Goal: Task Accomplishment & Management: Complete application form

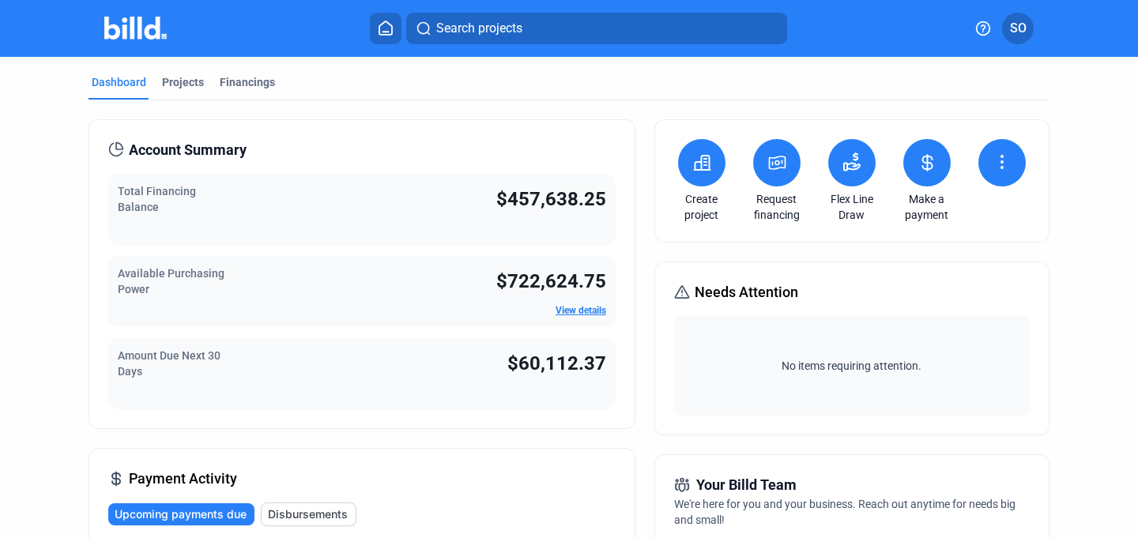
click at [984, 153] on button at bounding box center [1001, 162] width 47 height 47
click at [981, 250] on span "Request waiver" at bounding box center [962, 244] width 75 height 16
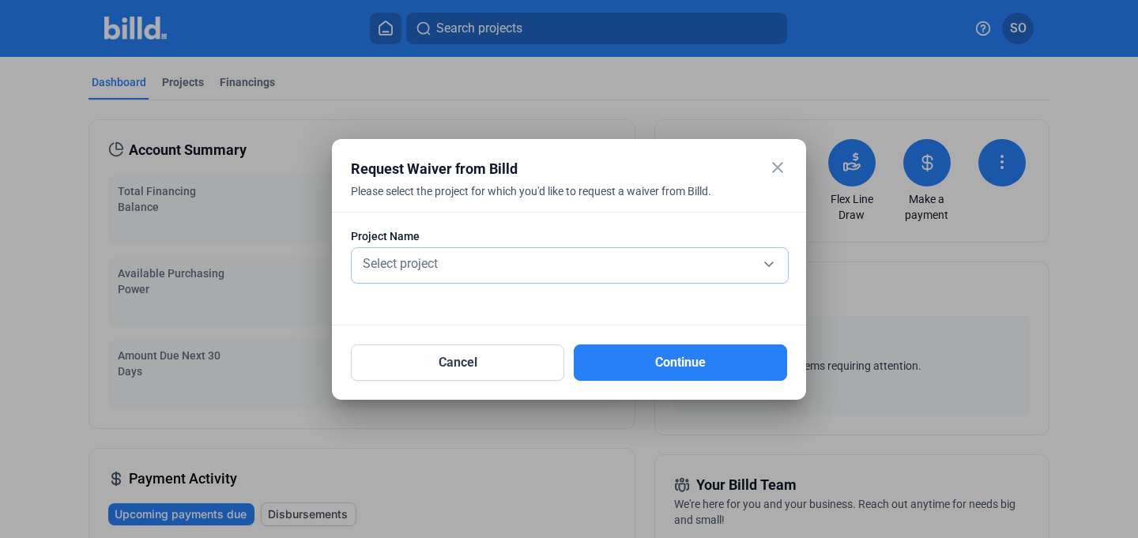
click at [658, 263] on div "Select project" at bounding box center [570, 262] width 420 height 22
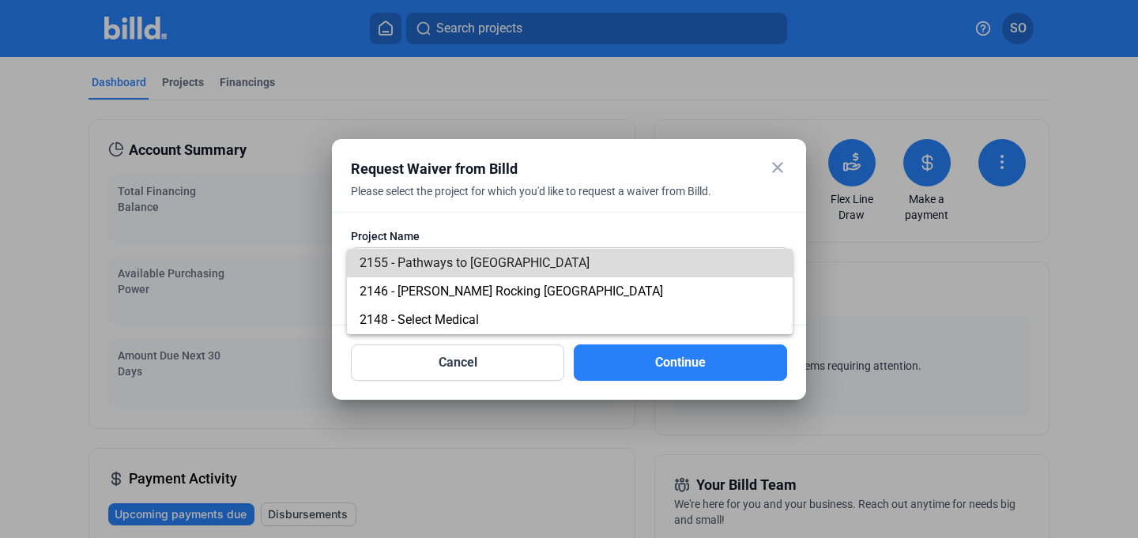
click at [465, 273] on span "2155 - Pathways to [GEOGRAPHIC_DATA]" at bounding box center [570, 263] width 420 height 28
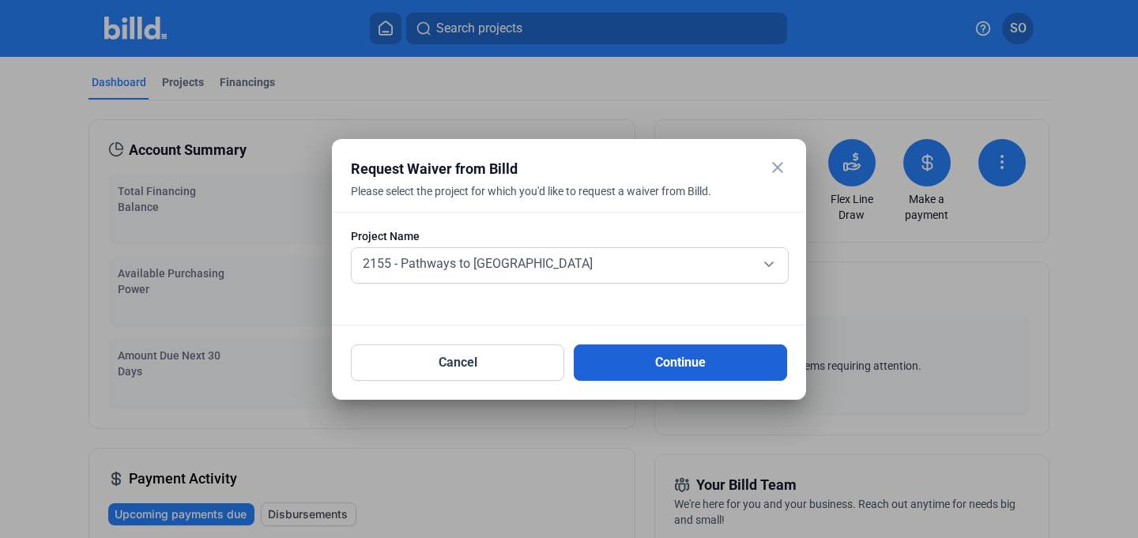
click at [671, 357] on button "Continue" at bounding box center [680, 363] width 213 height 36
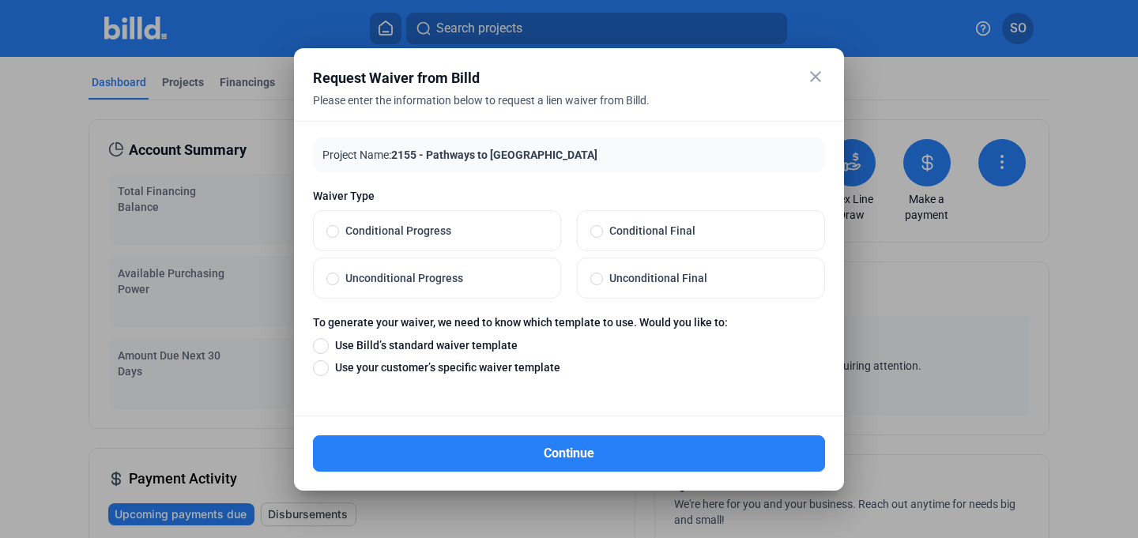
click at [337, 235] on span at bounding box center [332, 231] width 13 height 13
click at [337, 235] on input "Conditional Progress" at bounding box center [332, 231] width 13 height 14
radio input "true"
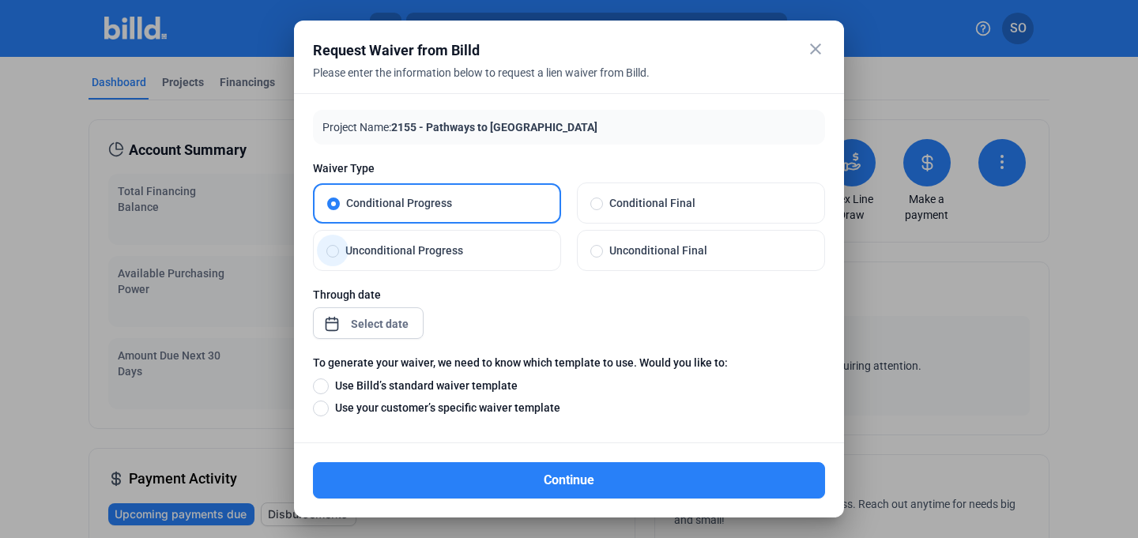
click at [338, 251] on span at bounding box center [332, 251] width 13 height 13
click at [338, 251] on input "Unconditional Progress" at bounding box center [332, 250] width 13 height 14
radio input "true"
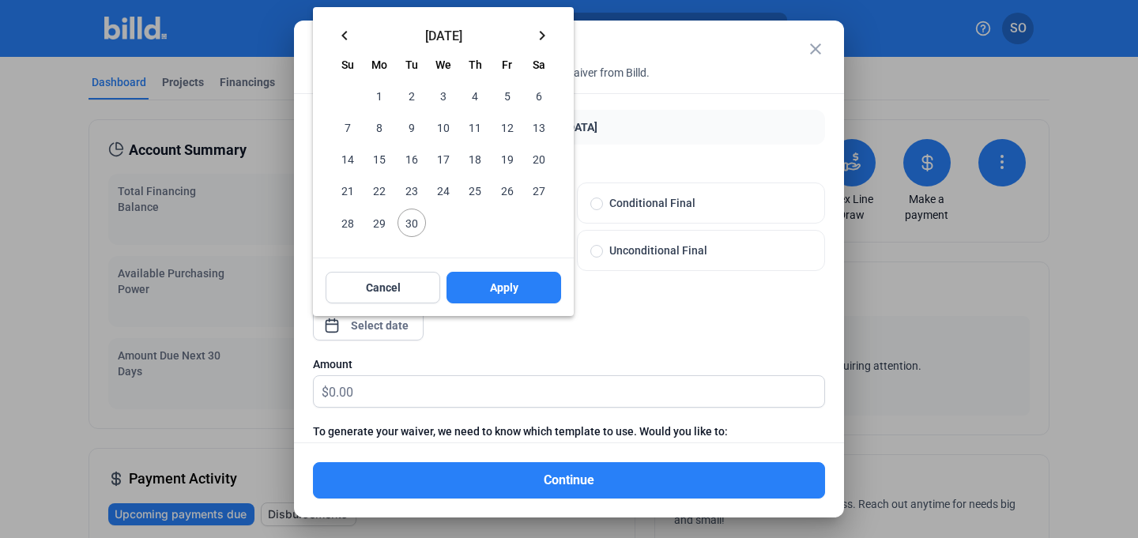
click at [386, 327] on div "close Request Waiver from Billd Please enter the information below to request a…" at bounding box center [569, 269] width 1138 height 538
click at [476, 188] on span "25" at bounding box center [475, 190] width 28 height 28
click at [501, 287] on span "Apply" at bounding box center [504, 288] width 28 height 16
type input "[DATE]"
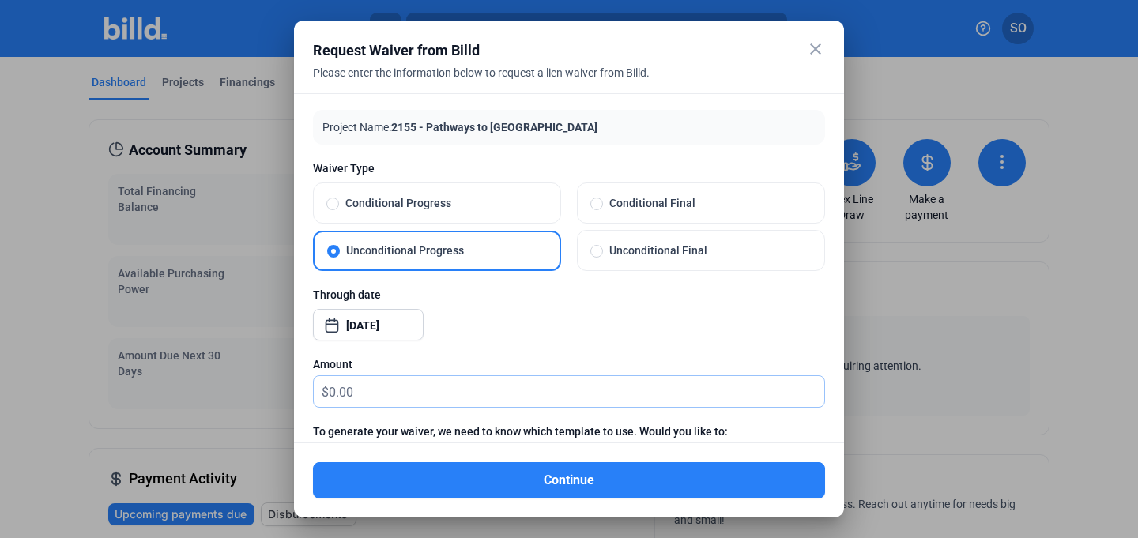
click at [416, 394] on input "text" at bounding box center [577, 391] width 496 height 31
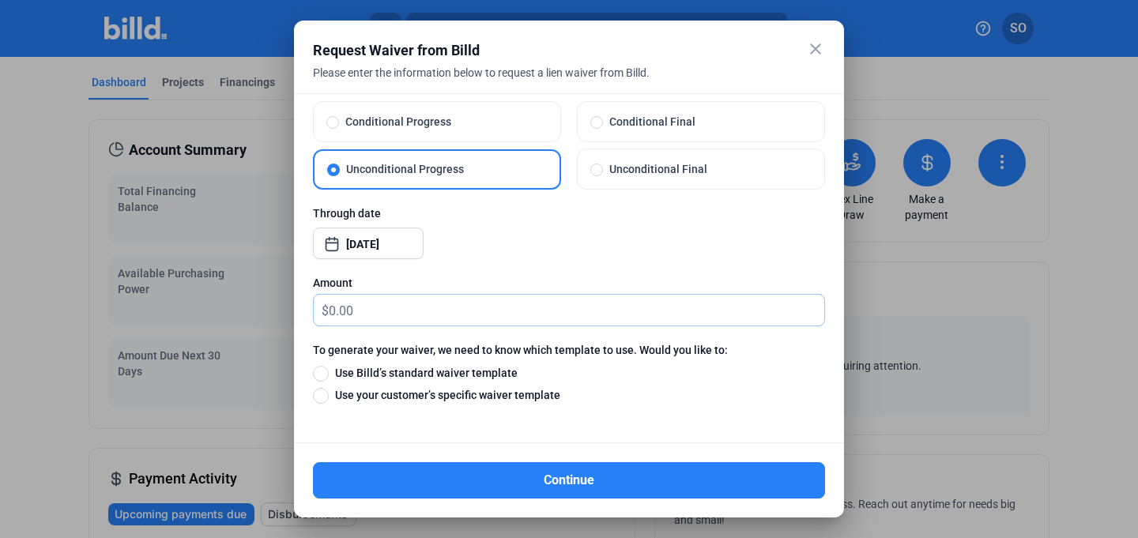
click at [373, 312] on input "text" at bounding box center [577, 310] width 496 height 31
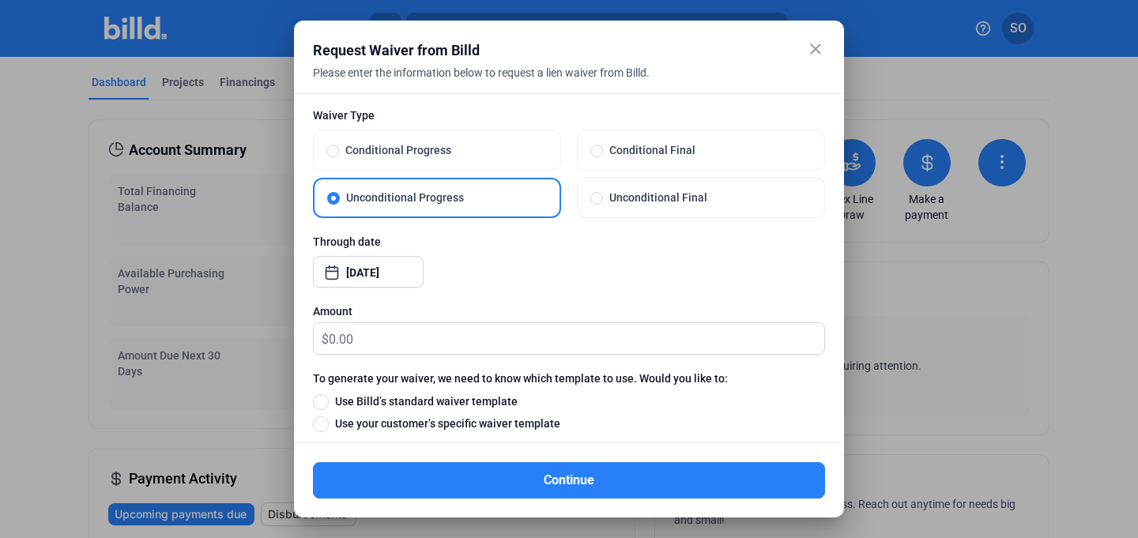
click at [393, 149] on span "Conditional Progress" at bounding box center [443, 150] width 209 height 16
click at [339, 149] on input "Conditional Progress" at bounding box center [332, 150] width 13 height 14
radio input "true"
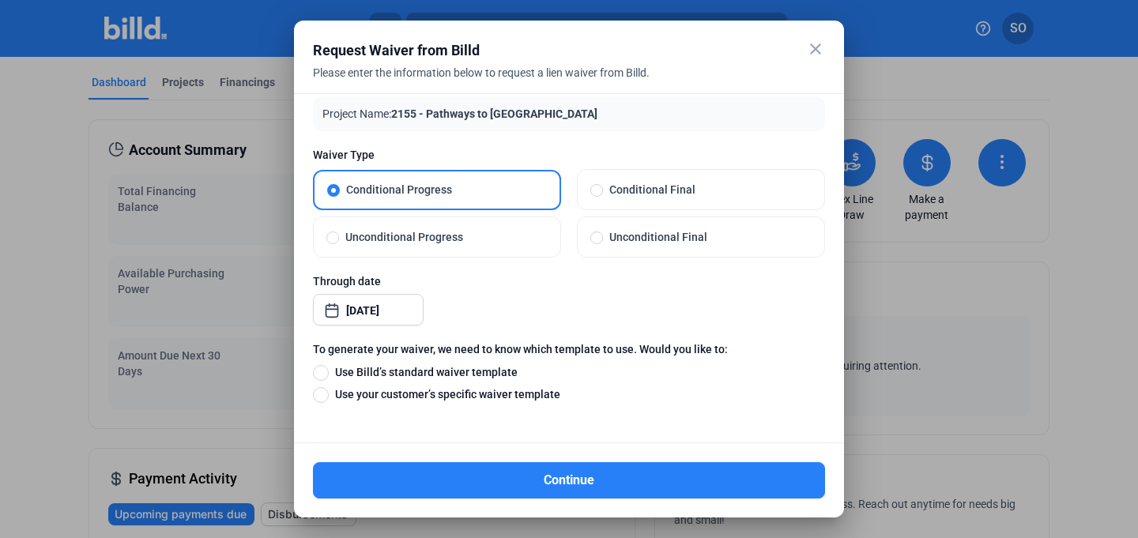
scroll to position [13, 0]
click at [372, 240] on span "Unconditional Progress" at bounding box center [443, 237] width 209 height 16
click at [339, 240] on input "Unconditional Progress" at bounding box center [332, 237] width 13 height 14
radio input "true"
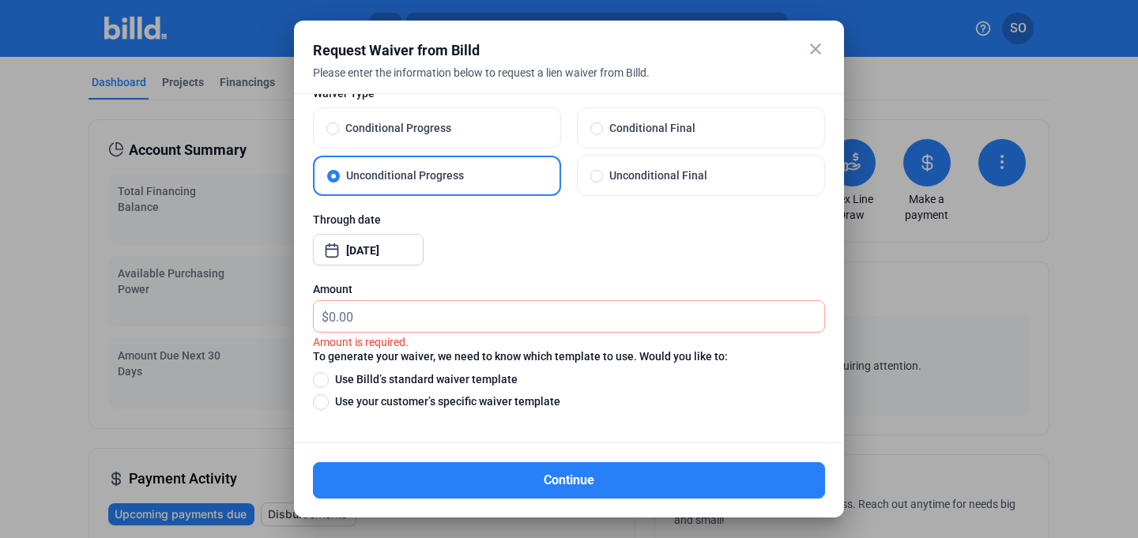
scroll to position [71, 0]
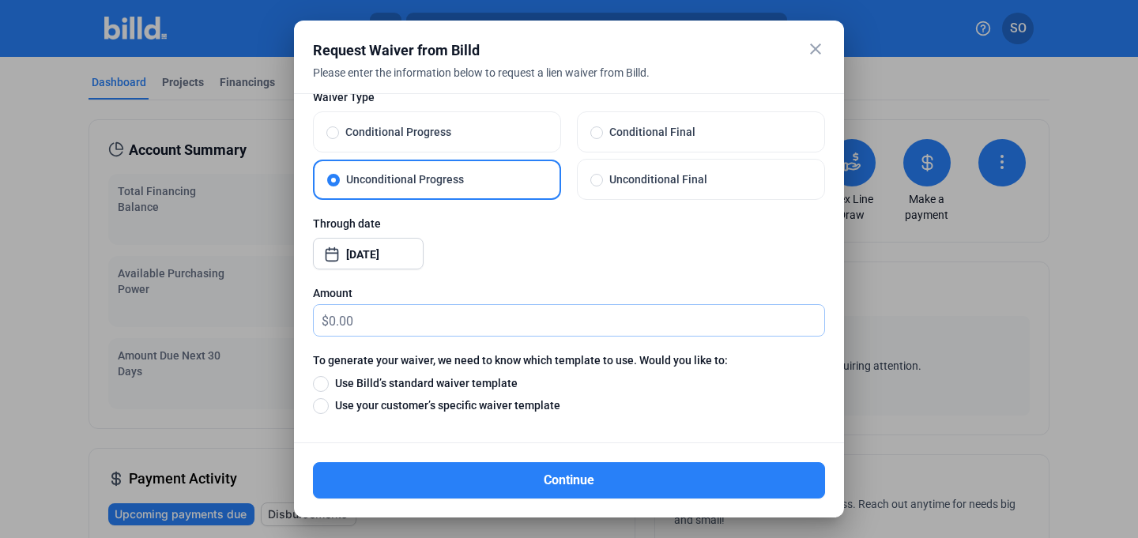
drag, startPoint x: 386, startPoint y: 315, endPoint x: 368, endPoint y: 315, distance: 18.2
click at [368, 315] on input "text" at bounding box center [577, 320] width 496 height 31
click at [605, 243] on div "Through date [DATE]" at bounding box center [569, 251] width 512 height 70
drag, startPoint x: 410, startPoint y: 322, endPoint x: 308, endPoint y: 321, distance: 102.0
click at [308, 321] on div "Project Name: 2155 - Pathways to [GEOGRAPHIC_DATA] Waiver Type Conditional Prog…" at bounding box center [569, 268] width 550 height 350
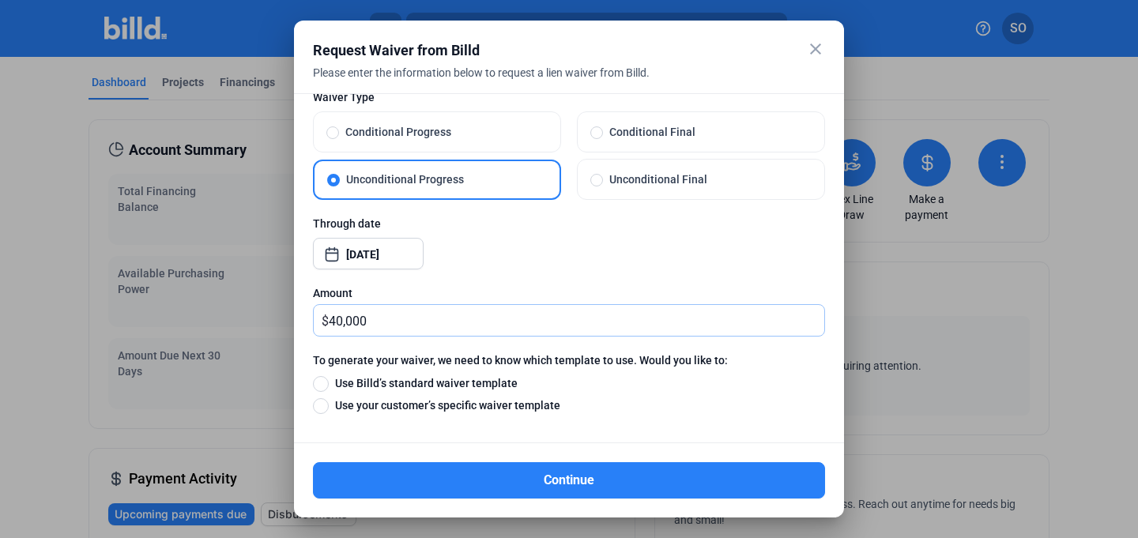
type input "40,000"
click at [699, 295] on div "Amount" at bounding box center [569, 293] width 512 height 16
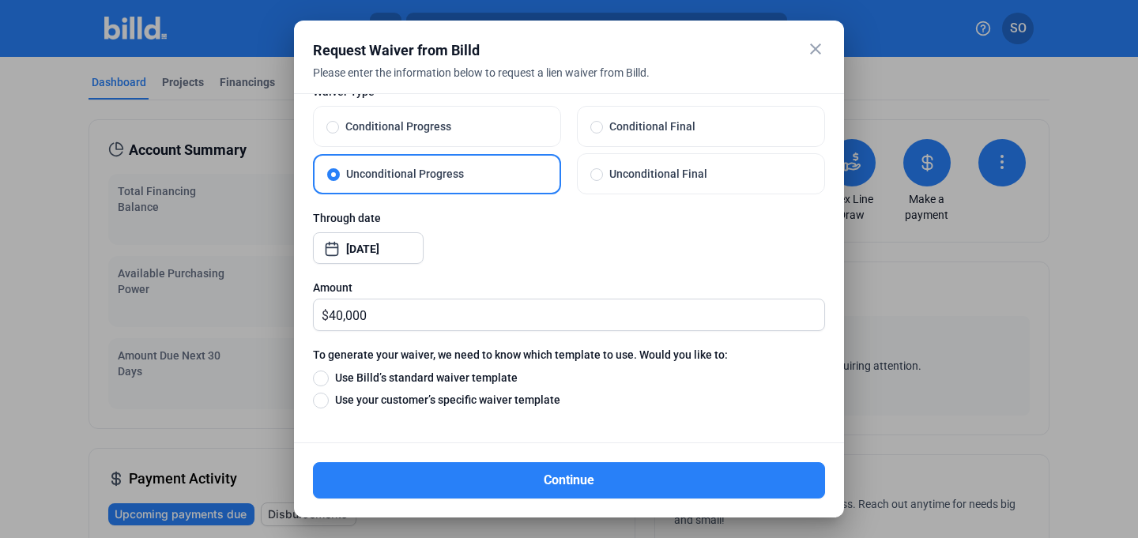
scroll to position [81, 0]
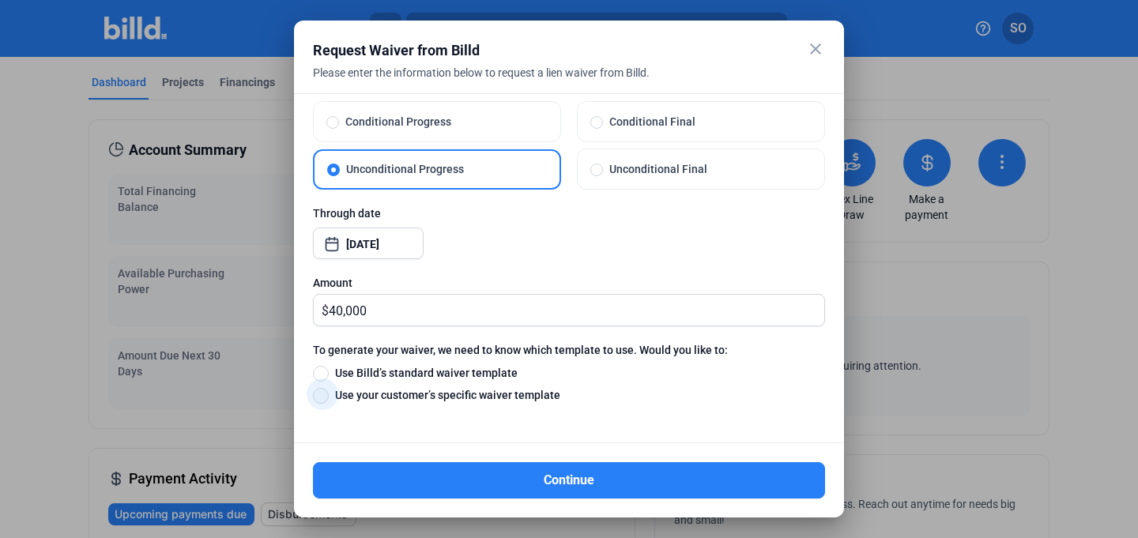
click at [323, 397] on span at bounding box center [321, 396] width 16 height 16
click at [323, 397] on input "Use your customer’s specific waiver template" at bounding box center [321, 394] width 16 height 17
radio input "true"
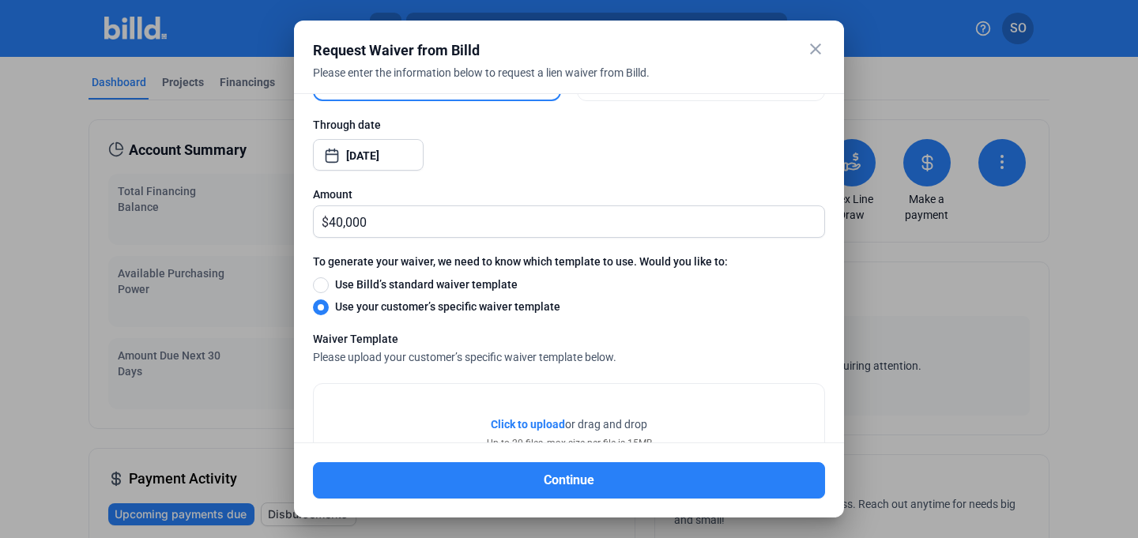
scroll to position [242, 0]
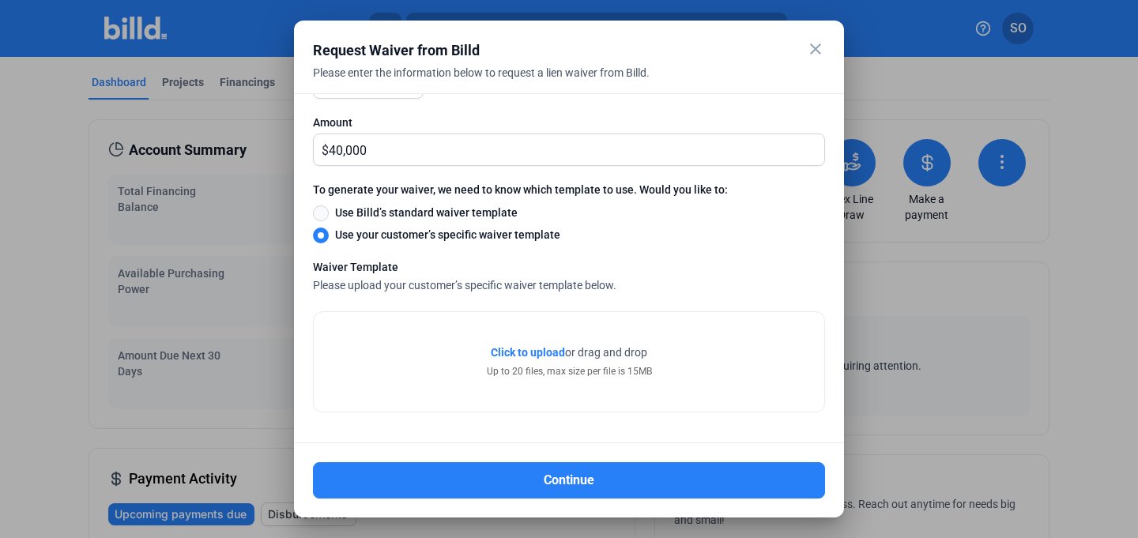
click at [325, 212] on span at bounding box center [321, 213] width 16 height 16
click at [325, 212] on input "Use Billd’s standard waiver template" at bounding box center [321, 212] width 16 height 17
radio input "true"
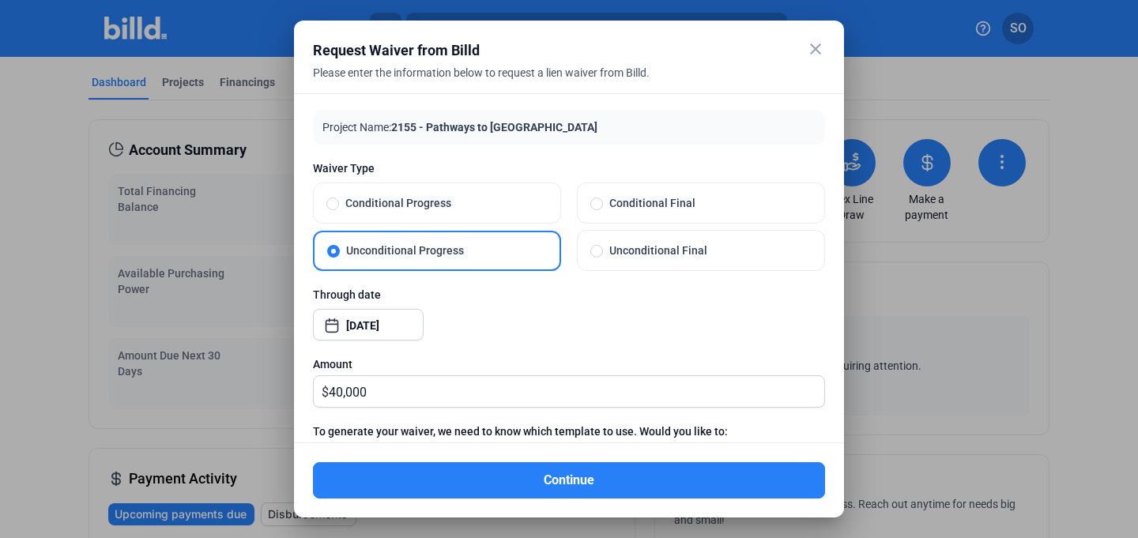
scroll to position [0, 0]
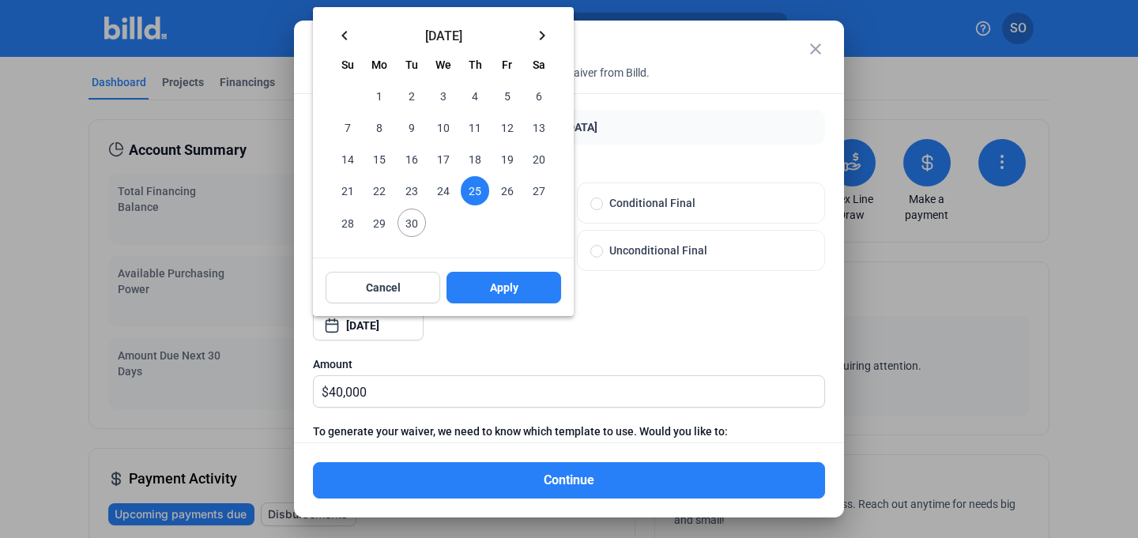
click at [384, 324] on div "close Request Waiver from Billd Please enter the information below to request a…" at bounding box center [569, 269] width 1138 height 538
click at [651, 326] on div at bounding box center [569, 269] width 1138 height 538
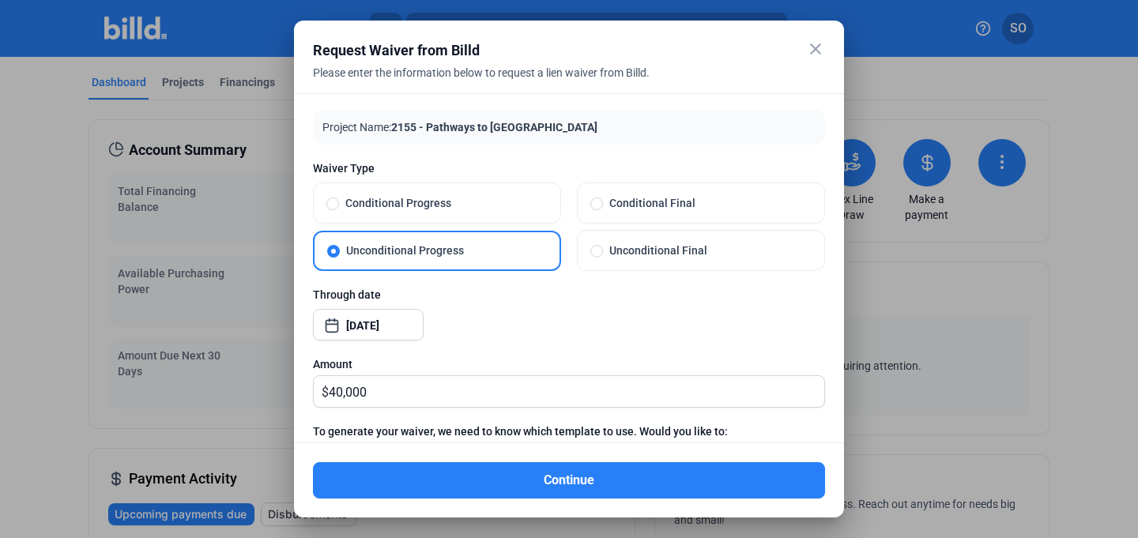
click at [818, 55] on mat-icon "close" at bounding box center [815, 49] width 19 height 19
